Goal: Task Accomplishment & Management: Complete application form

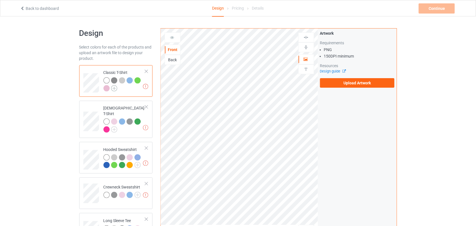
click at [115, 87] on img at bounding box center [114, 88] width 6 height 6
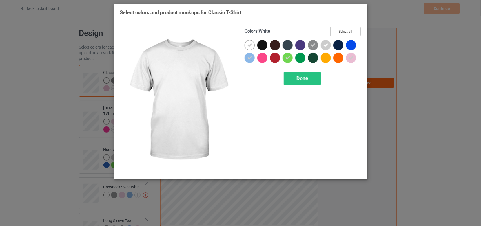
click at [349, 29] on button "Select all" at bounding box center [345, 31] width 30 height 9
click at [349, 29] on button "Reset to Default" at bounding box center [340, 31] width 41 height 9
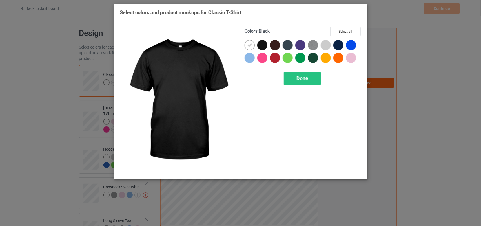
click at [264, 42] on div at bounding box center [262, 45] width 10 height 10
click at [250, 46] on icon at bounding box center [249, 45] width 5 height 5
click at [340, 47] on div at bounding box center [338, 45] width 10 height 10
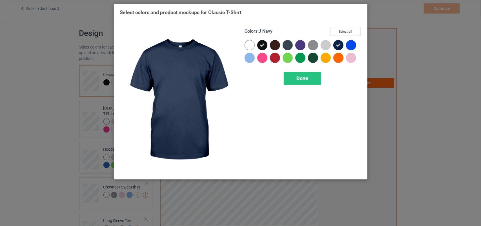
click at [308, 70] on div "Colors : J Navy Select all Done" at bounding box center [303, 100] width 125 height 154
click at [306, 74] on div "Done" at bounding box center [302, 78] width 37 height 13
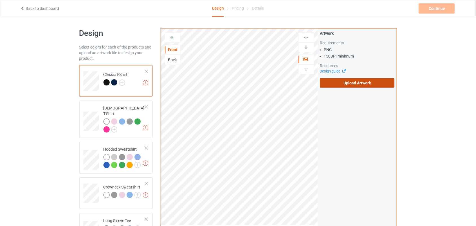
click at [367, 86] on label "Upload Artwork" at bounding box center [357, 83] width 75 height 10
click at [0, 0] on input "Upload Artwork" at bounding box center [0, 0] width 0 height 0
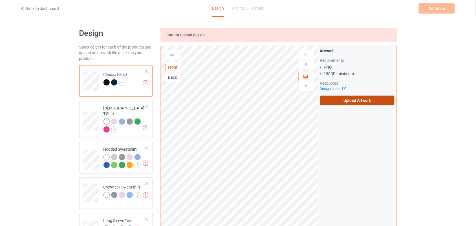
click at [360, 102] on label "Upload Artwork" at bounding box center [357, 101] width 75 height 10
click at [0, 0] on input "Upload Artwork" at bounding box center [0, 0] width 0 height 0
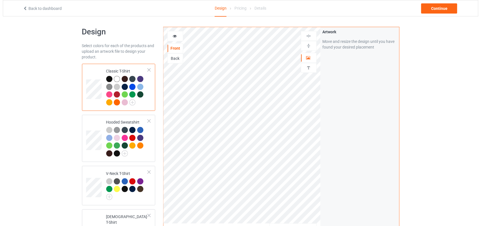
scroll to position [66, 0]
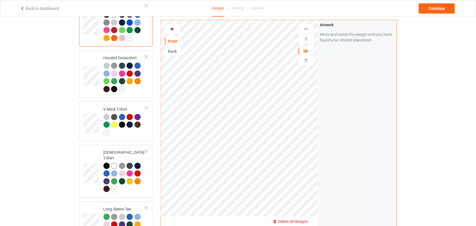
click at [307, 220] on span "Delete all designs" at bounding box center [293, 221] width 30 height 5
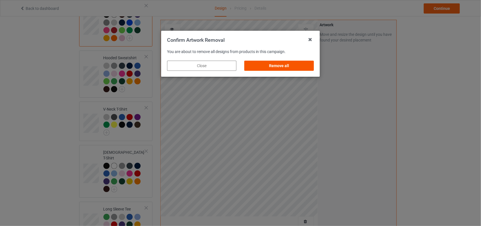
click at [291, 65] on div "Remove all" at bounding box center [279, 66] width 69 height 10
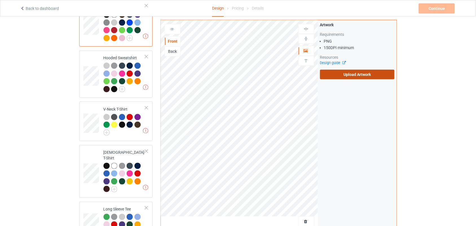
click at [341, 77] on label "Upload Artwork" at bounding box center [357, 75] width 75 height 10
click at [0, 0] on input "Upload Artwork" at bounding box center [0, 0] width 0 height 0
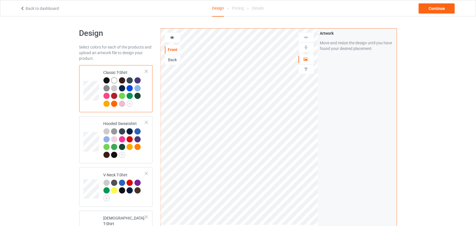
click at [172, 38] on icon at bounding box center [172, 37] width 5 height 4
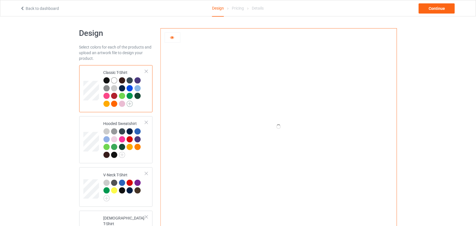
click at [129, 103] on img at bounding box center [130, 104] width 6 height 6
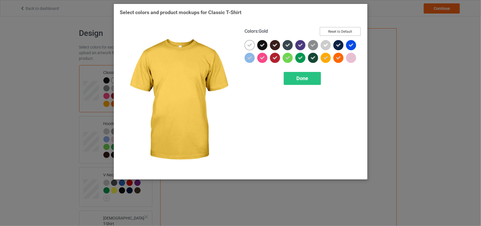
click at [349, 27] on button "Reset to Default" at bounding box center [340, 31] width 41 height 9
click at [348, 27] on button "Reset to Default" at bounding box center [340, 31] width 41 height 9
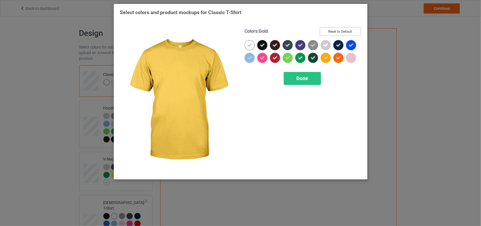
click at [341, 31] on button "Reset to Default" at bounding box center [340, 31] width 41 height 9
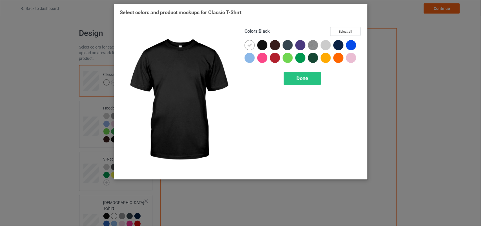
click at [263, 46] on div at bounding box center [262, 45] width 10 height 10
click at [245, 45] on div at bounding box center [250, 45] width 10 height 10
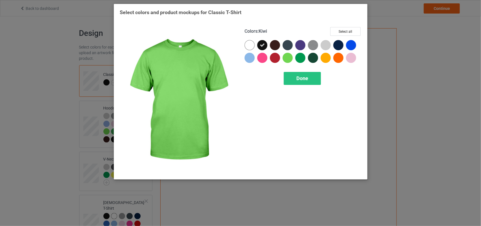
click at [288, 73] on div "Done" at bounding box center [302, 78] width 37 height 13
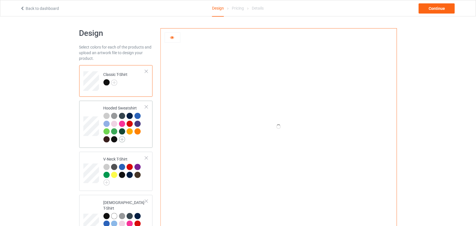
click at [123, 139] on img at bounding box center [122, 139] width 6 height 6
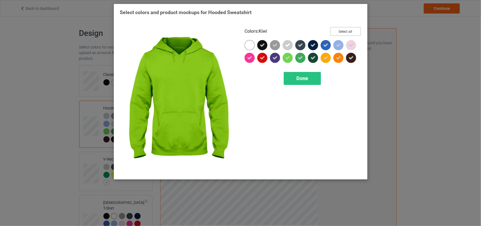
click at [351, 32] on button "Select all" at bounding box center [345, 31] width 30 height 9
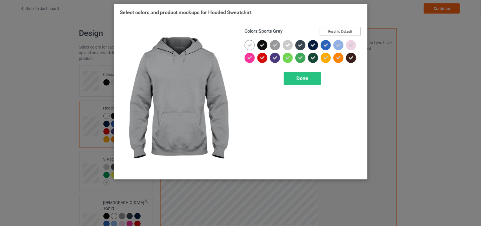
click at [345, 30] on button "Reset to Default" at bounding box center [340, 31] width 41 height 9
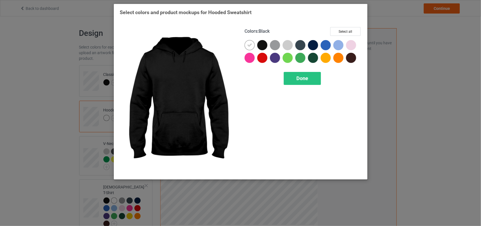
click at [265, 44] on div at bounding box center [262, 45] width 10 height 10
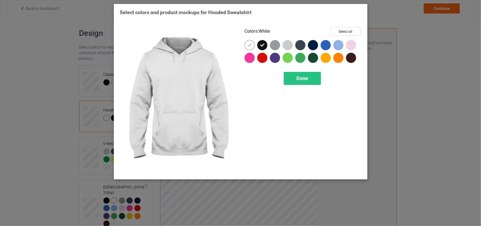
click at [247, 46] on icon at bounding box center [249, 45] width 5 height 5
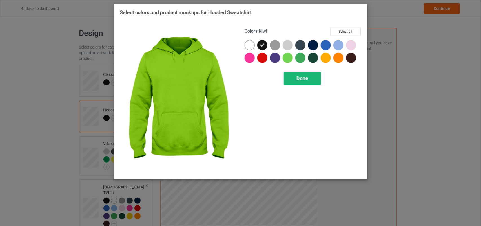
click at [296, 75] on span "Done" at bounding box center [302, 78] width 12 height 6
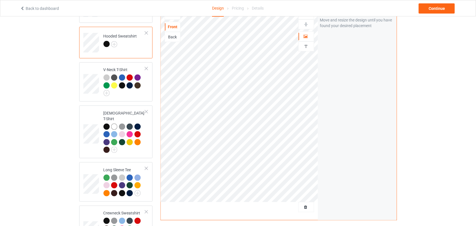
scroll to position [77, 0]
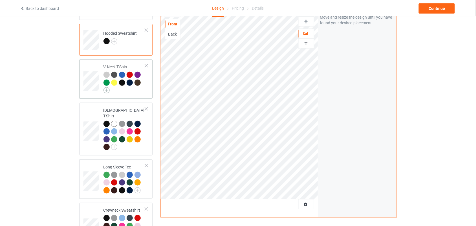
click at [105, 90] on img at bounding box center [106, 90] width 6 height 6
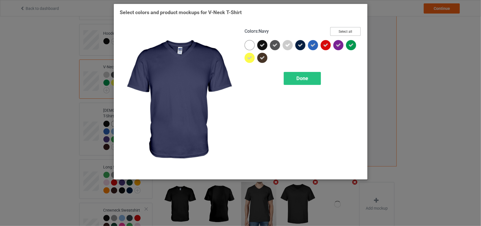
click at [339, 29] on button "Select all" at bounding box center [345, 31] width 30 height 9
click at [339, 28] on button "Select all" at bounding box center [345, 31] width 30 height 9
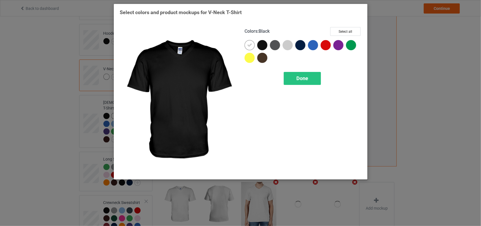
drag, startPoint x: 262, startPoint y: 46, endPoint x: 248, endPoint y: 46, distance: 14.1
click at [261, 46] on div at bounding box center [262, 45] width 10 height 10
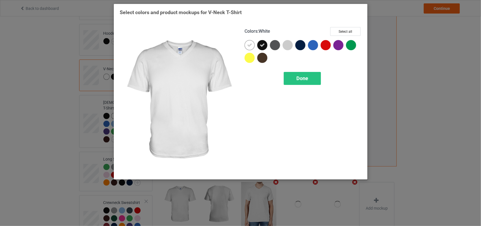
click at [248, 46] on icon at bounding box center [249, 45] width 5 height 5
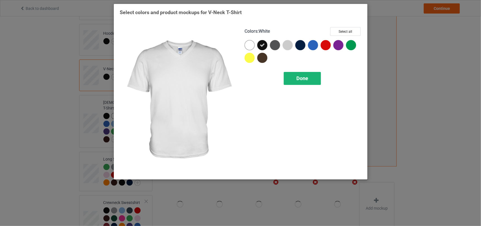
click at [289, 77] on div "Done" at bounding box center [302, 78] width 37 height 13
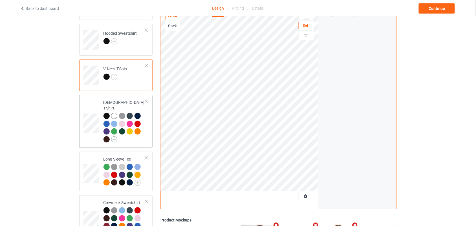
click at [113, 136] on img at bounding box center [114, 139] width 6 height 6
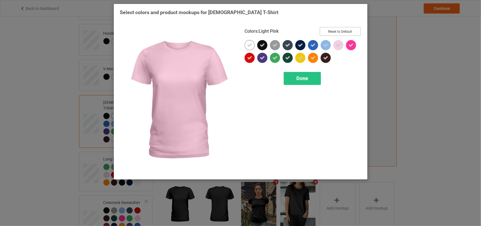
click at [341, 33] on button "Reset to Default" at bounding box center [340, 31] width 41 height 9
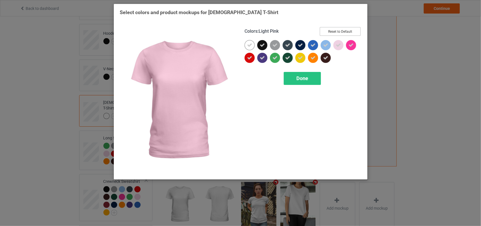
click at [341, 33] on button "Reset to Default" at bounding box center [340, 31] width 41 height 9
click at [341, 33] on button "Select all" at bounding box center [345, 31] width 30 height 9
click at [341, 33] on button "Reset to Default" at bounding box center [340, 31] width 41 height 9
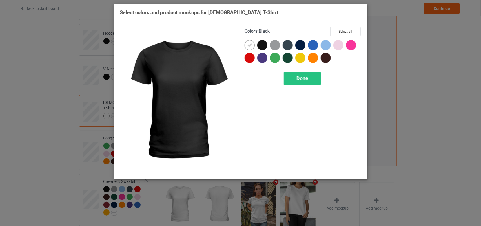
click at [260, 45] on div at bounding box center [262, 45] width 10 height 10
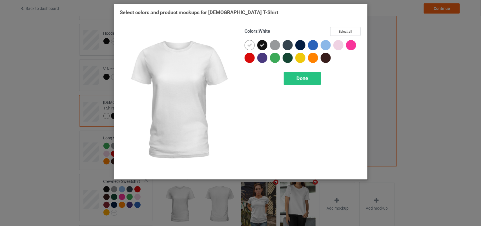
click at [249, 45] on icon at bounding box center [249, 45] width 5 height 5
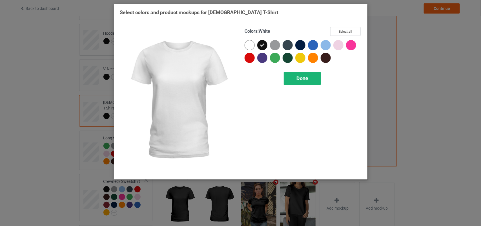
click at [301, 81] on span "Done" at bounding box center [302, 78] width 12 height 6
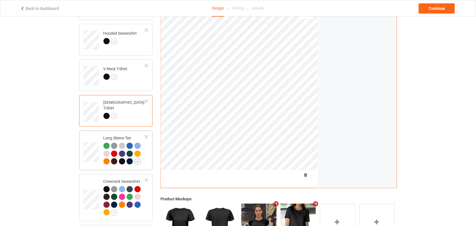
click at [136, 162] on img at bounding box center [137, 161] width 6 height 6
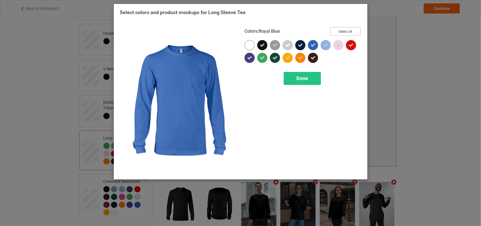
click at [347, 33] on button "Select all" at bounding box center [345, 31] width 30 height 9
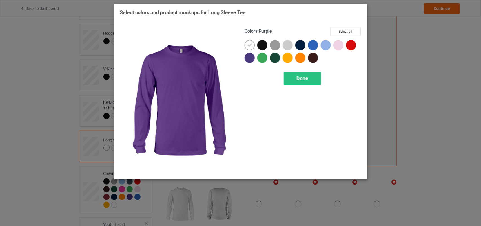
click at [262, 47] on div at bounding box center [262, 45] width 10 height 10
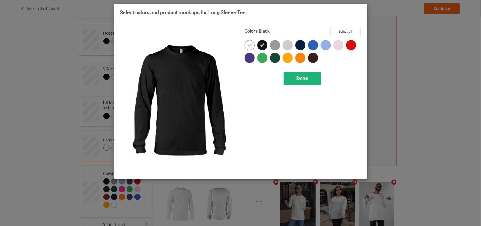
click at [251, 45] on icon at bounding box center [249, 45] width 5 height 5
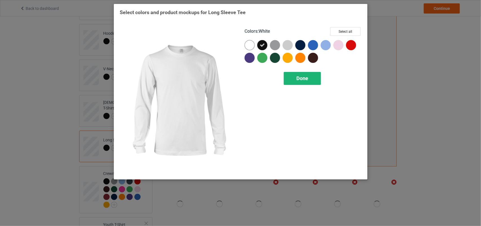
click at [285, 75] on div "Done" at bounding box center [302, 78] width 37 height 13
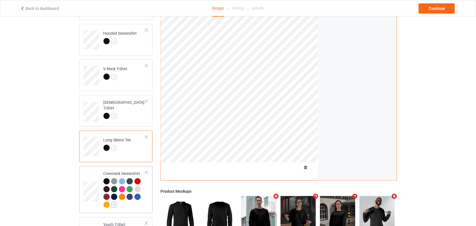
drag, startPoint x: 285, startPoint y: 75, endPoint x: 115, endPoint y: 202, distance: 213.2
click at [115, 203] on link at bounding box center [114, 205] width 6 height 5
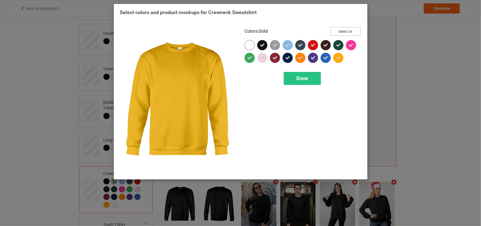
click at [345, 34] on button "Select all" at bounding box center [345, 31] width 30 height 9
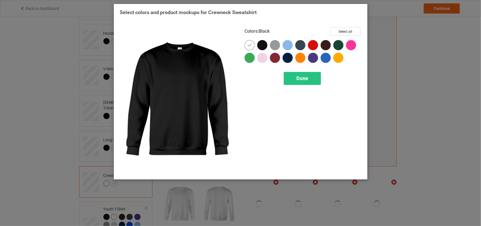
click at [264, 44] on div at bounding box center [262, 45] width 10 height 10
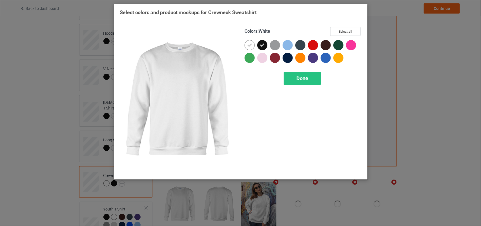
click at [251, 45] on icon at bounding box center [249, 45] width 5 height 5
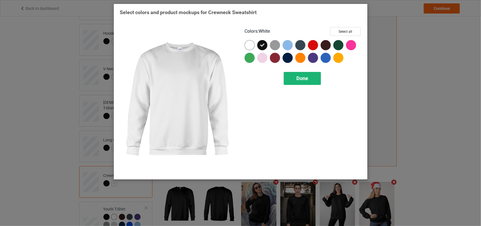
click at [292, 77] on div "Done" at bounding box center [302, 78] width 37 height 13
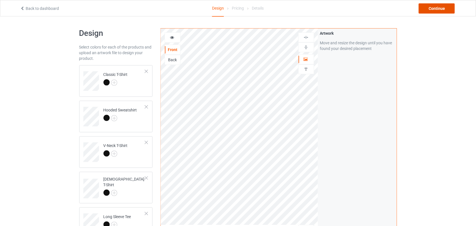
click at [449, 12] on div "Continue" at bounding box center [436, 8] width 36 height 10
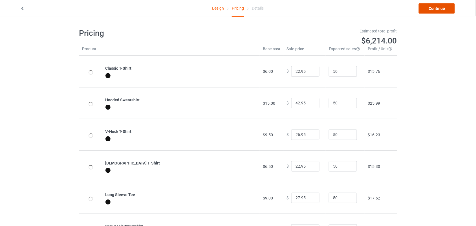
click at [445, 10] on link "Continue" at bounding box center [436, 8] width 36 height 10
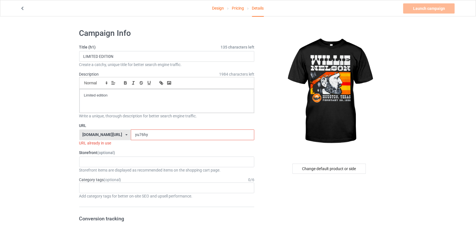
click at [131, 132] on input "yu76hy" at bounding box center [192, 134] width 123 height 11
type input "yu7J6hy"
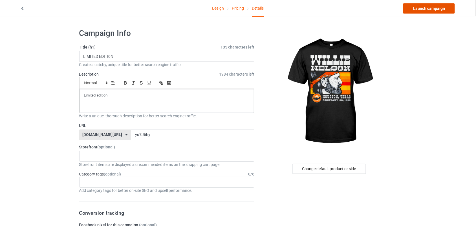
click at [421, 10] on link "Launch campaign" at bounding box center [429, 8] width 52 height 10
